Goal: Task Accomplishment & Management: Complete application form

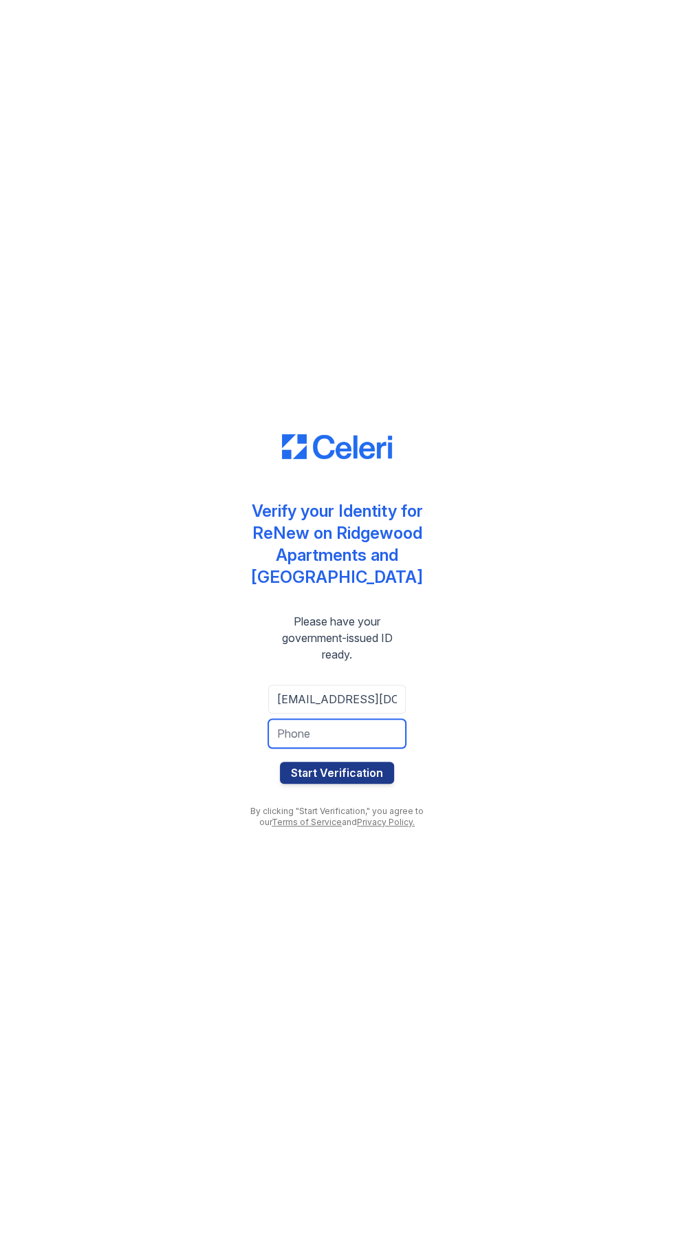
click at [353, 733] on input "tel" at bounding box center [337, 733] width 138 height 29
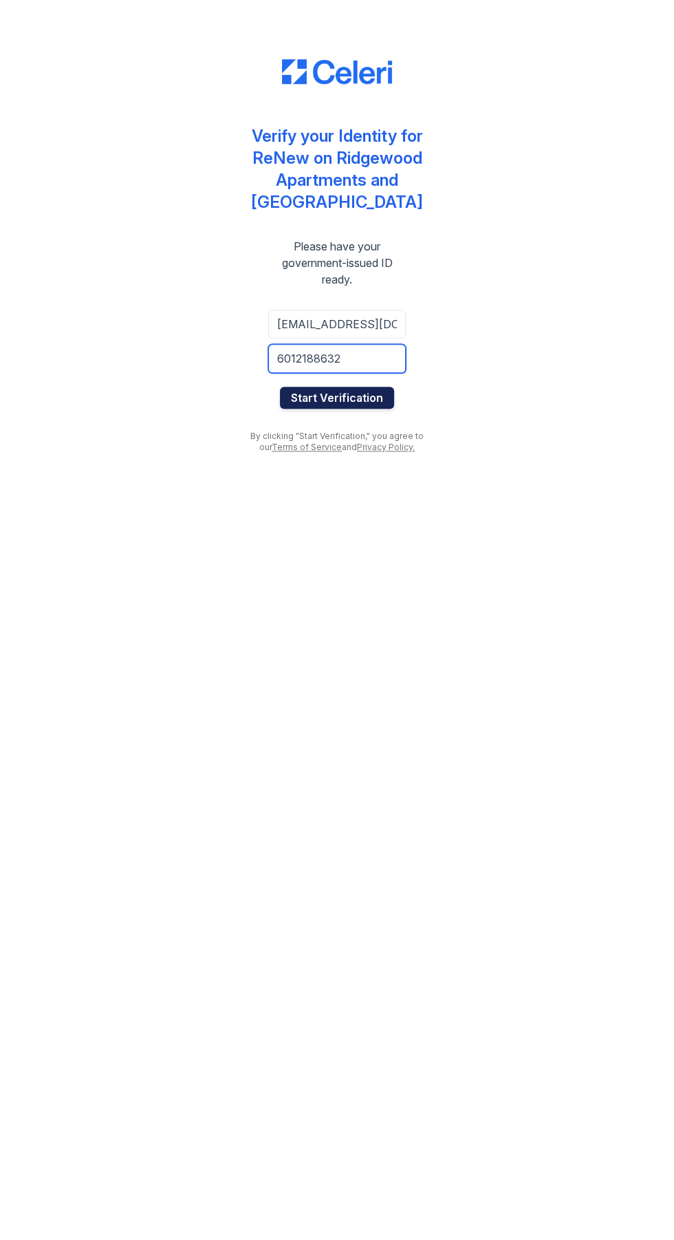
type input "6012188632"
click at [374, 769] on button "Start Verification" at bounding box center [337, 773] width 114 height 22
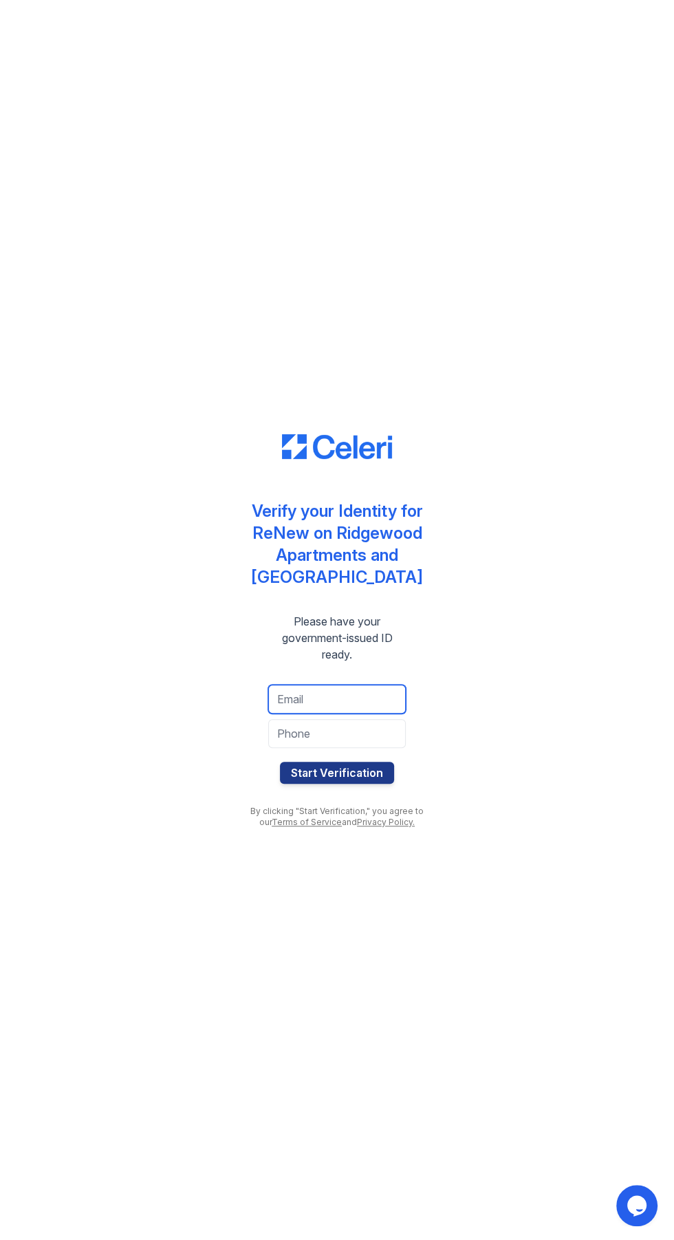
click at [337, 705] on input "email" at bounding box center [337, 699] width 138 height 29
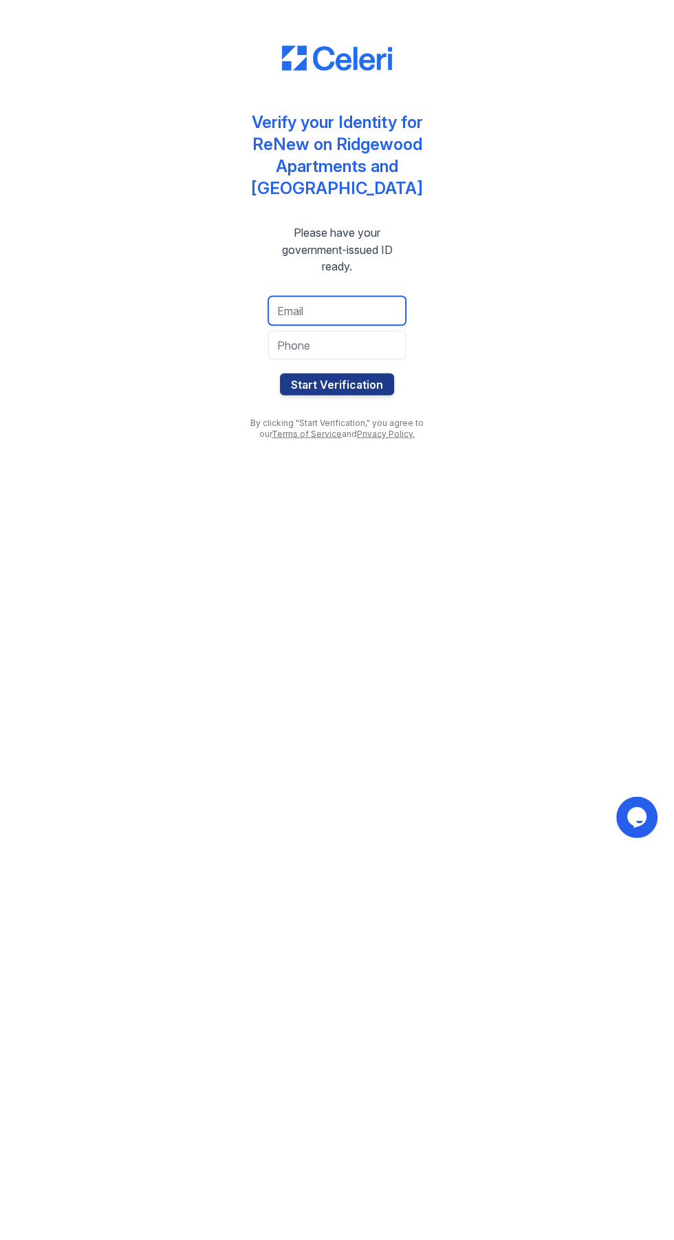
type input "[EMAIL_ADDRESS][DOMAIN_NAME]"
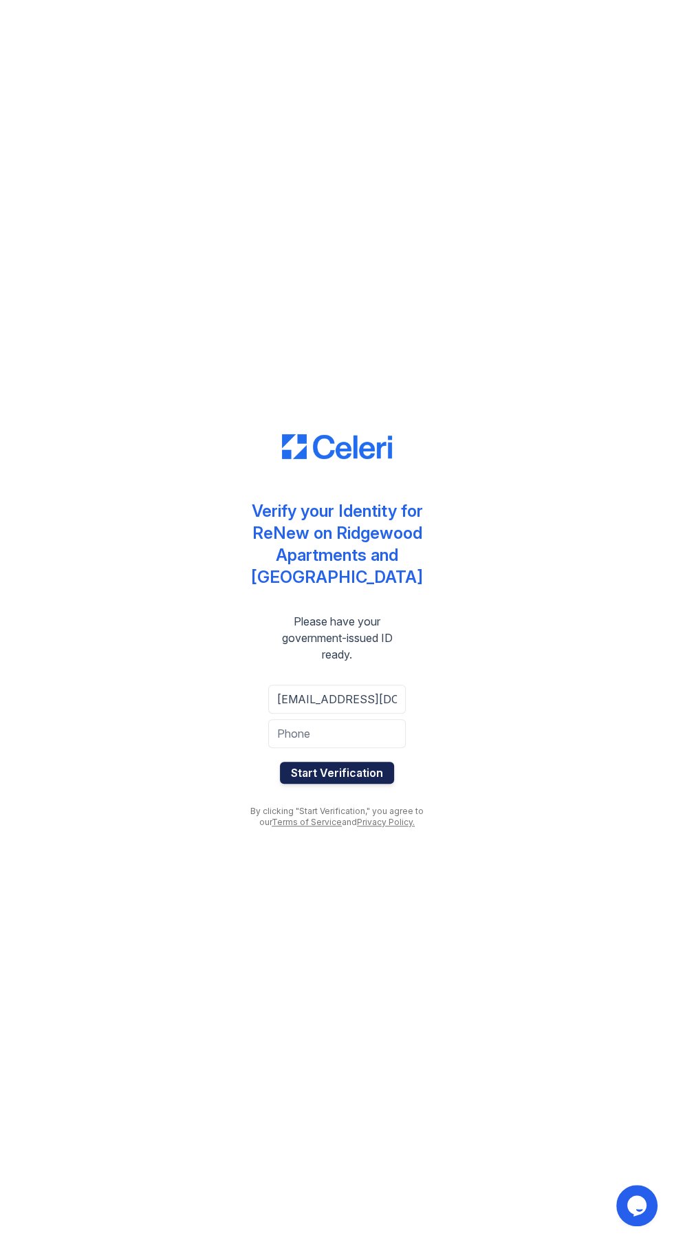
click at [355, 772] on button "Start Verification" at bounding box center [337, 773] width 114 height 22
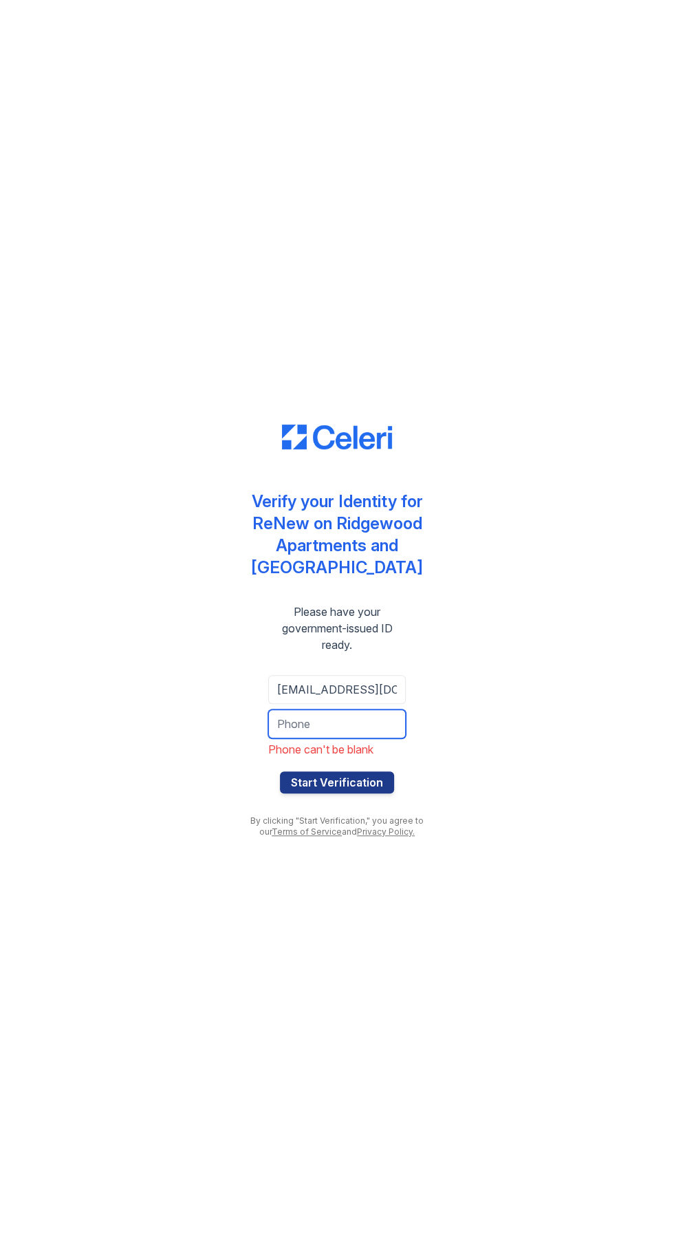
click at [341, 732] on input "tel" at bounding box center [337, 724] width 138 height 29
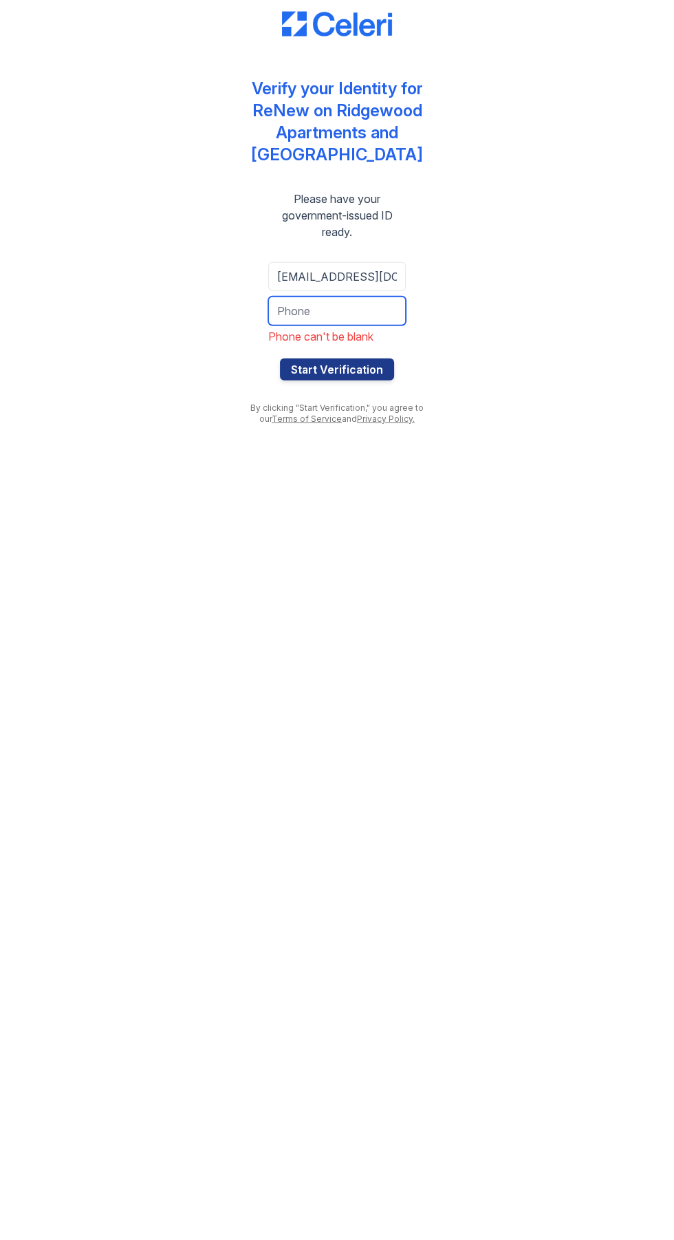
type input "6012188632"
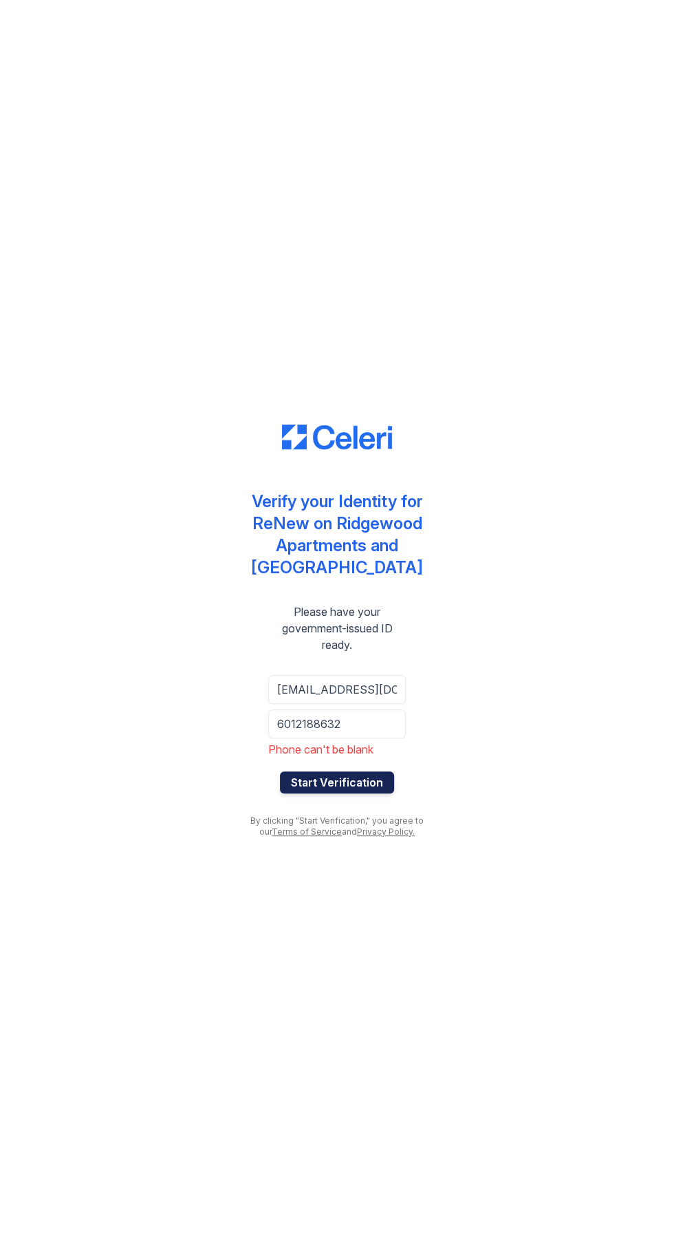
click at [370, 783] on button "Start Verification" at bounding box center [337, 783] width 114 height 22
